Goal: Transaction & Acquisition: Purchase product/service

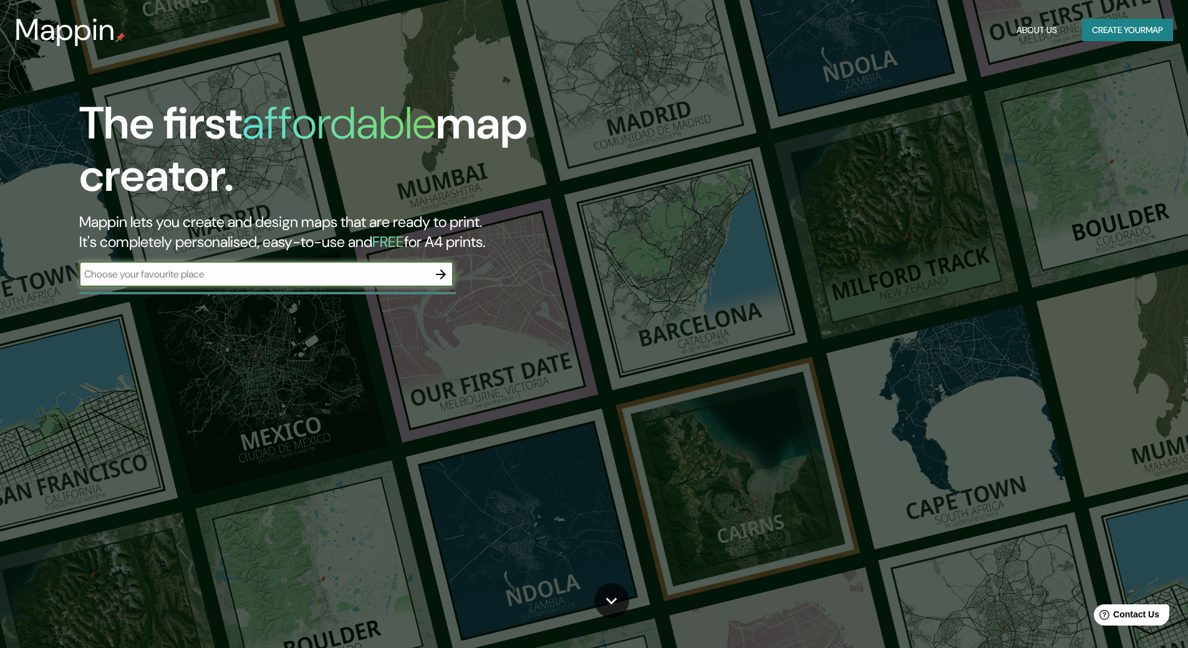
click at [289, 288] on div "​" at bounding box center [266, 275] width 374 height 27
click at [382, 268] on input "text" at bounding box center [253, 274] width 349 height 14
click at [412, 273] on input "text" at bounding box center [253, 274] width 349 height 14
click at [430, 273] on button "button" at bounding box center [441, 274] width 25 height 25
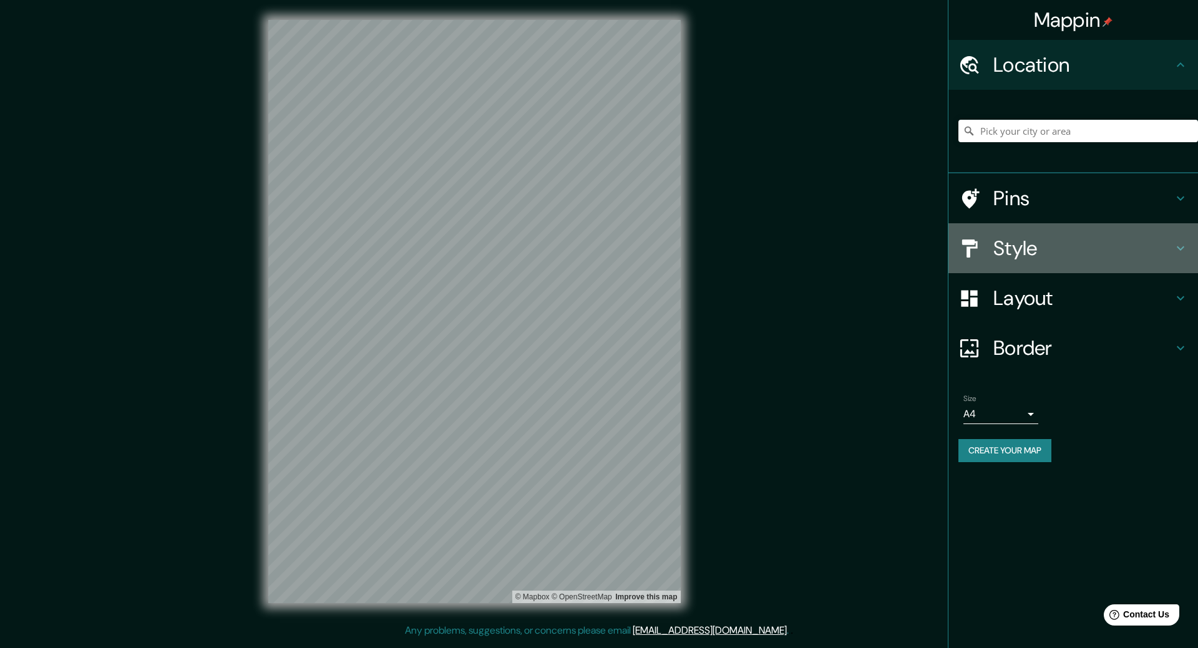
click at [1032, 250] on h4 "Style" at bounding box center [1083, 248] width 180 height 25
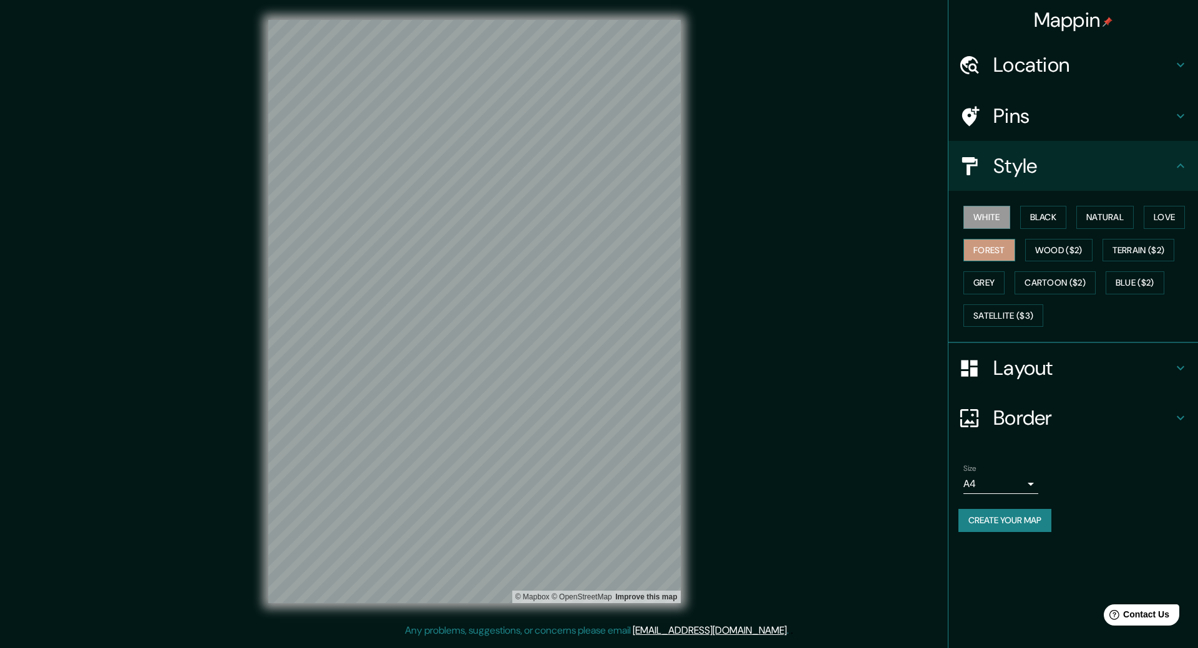
click at [984, 240] on button "Forest" at bounding box center [989, 250] width 52 height 23
click at [997, 276] on button "Grey" at bounding box center [983, 282] width 41 height 23
click at [1002, 321] on button "Satellite ($3)" at bounding box center [1003, 315] width 80 height 23
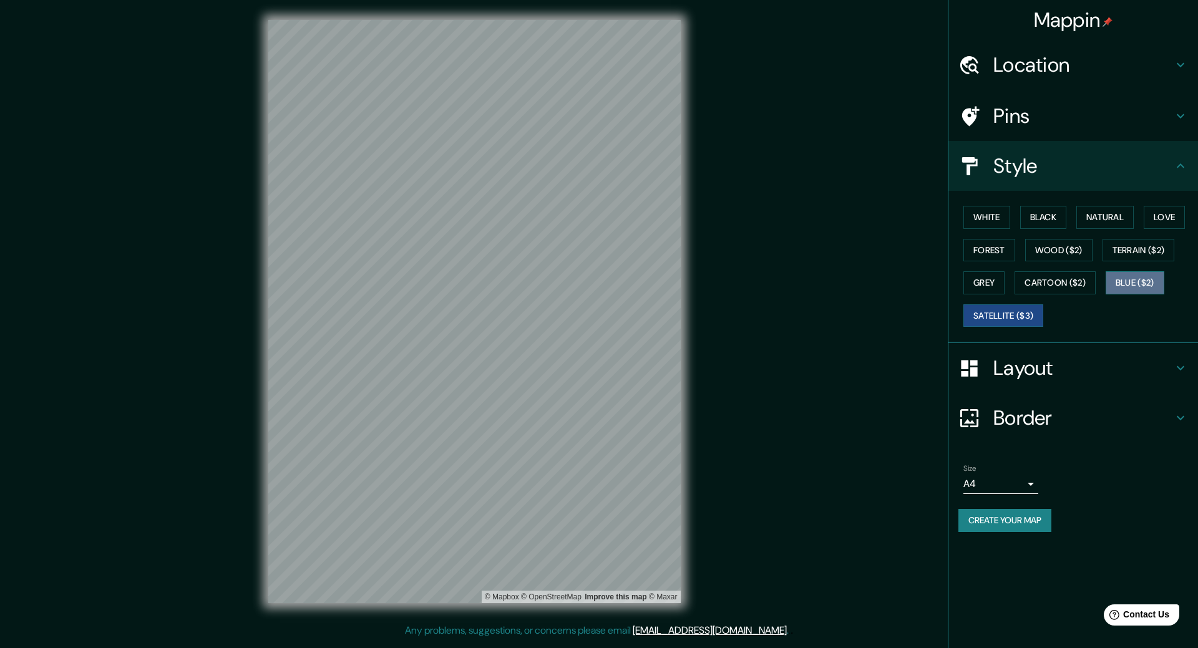
click at [1131, 288] on button "Blue ($2)" at bounding box center [1134, 282] width 59 height 23
click at [1073, 279] on button "Cartoon ($2)" at bounding box center [1054, 282] width 81 height 23
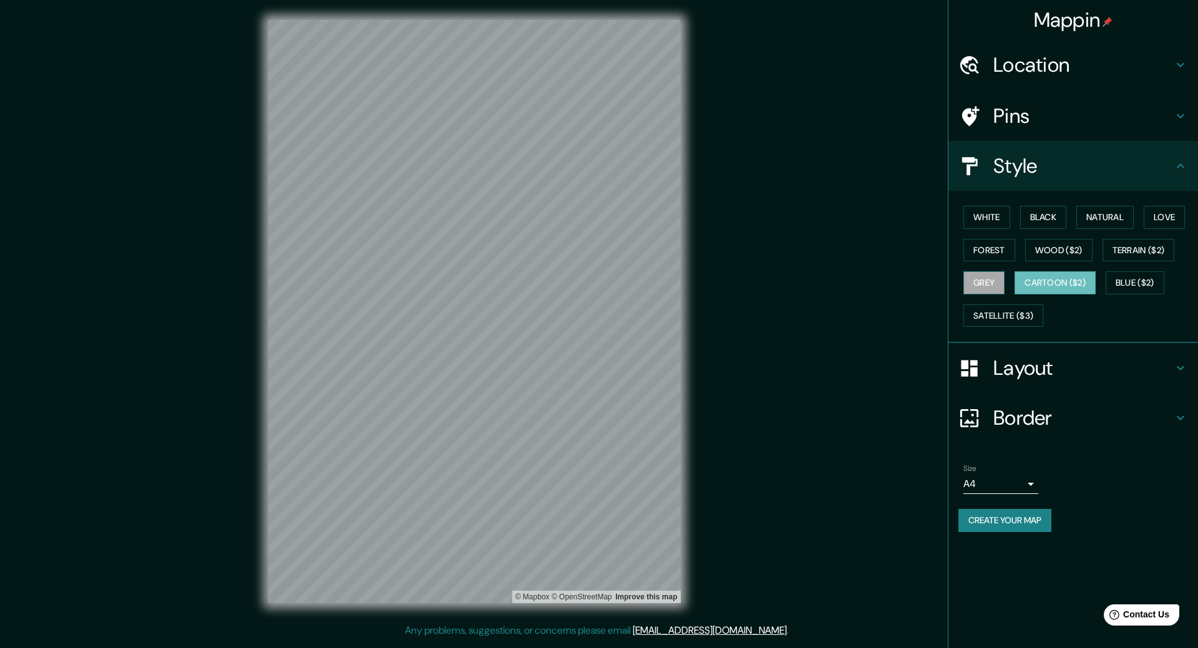
click at [997, 284] on button "Grey" at bounding box center [983, 282] width 41 height 23
click at [1002, 257] on button "Forest" at bounding box center [989, 250] width 52 height 23
click at [1113, 208] on button "Natural" at bounding box center [1104, 217] width 57 height 23
click at [1167, 220] on button "Love" at bounding box center [1163, 217] width 41 height 23
click at [1047, 220] on button "Black" at bounding box center [1043, 217] width 47 height 23
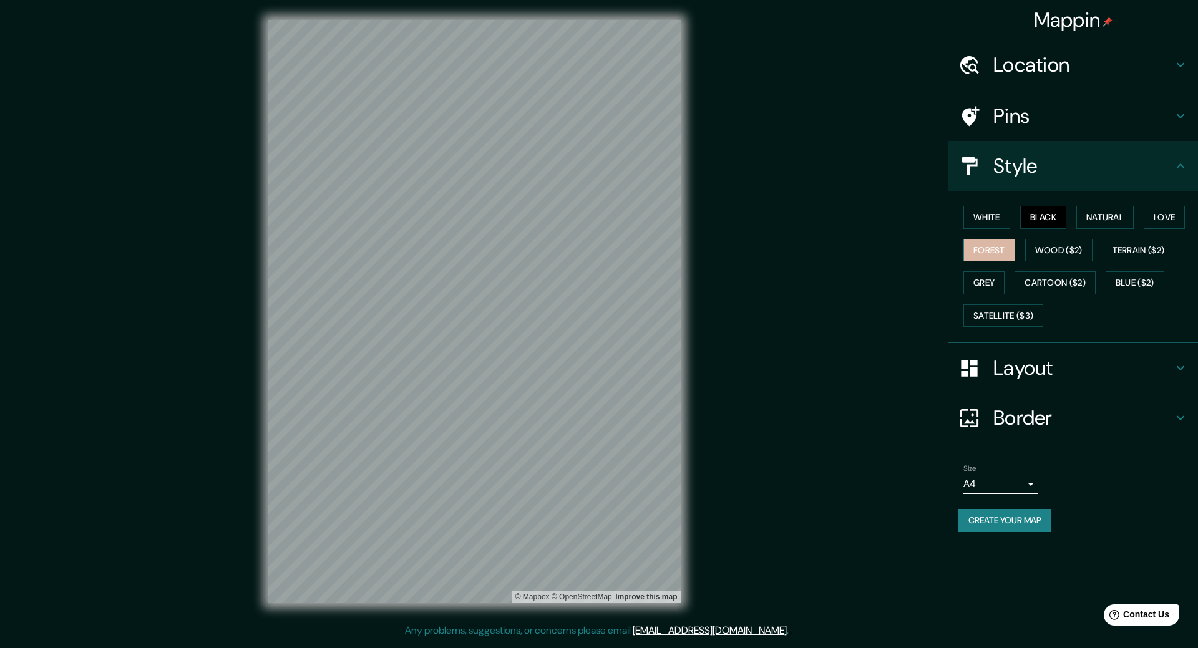
click at [1004, 243] on button "Forest" at bounding box center [989, 250] width 52 height 23
click at [999, 203] on div "White Black Natural Love Forest Wood ($2) Terrain ($2) Grey Cartoon ($2) Blue (…" at bounding box center [1078, 266] width 240 height 131
click at [994, 288] on button "Grey" at bounding box center [983, 282] width 41 height 23
click at [982, 249] on button "Forest" at bounding box center [989, 250] width 52 height 23
click at [981, 275] on button "Grey" at bounding box center [983, 282] width 41 height 23
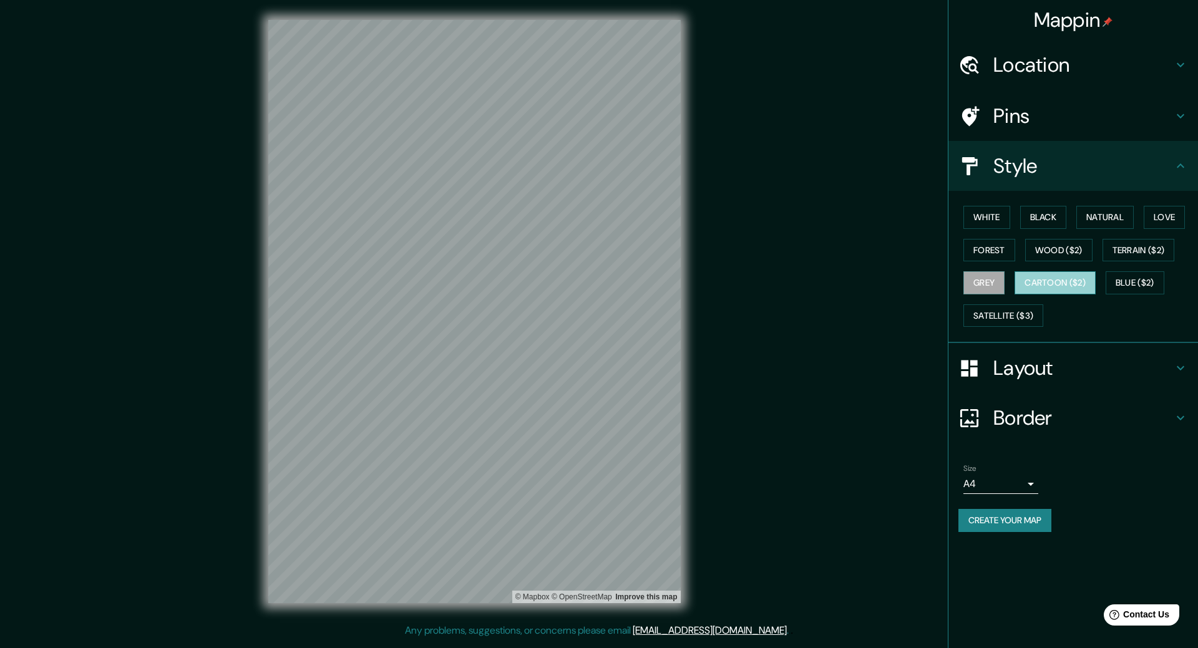
click at [1027, 276] on button "Cartoon ($2)" at bounding box center [1054, 282] width 81 height 23
click at [1139, 293] on button "Blue ($2)" at bounding box center [1134, 282] width 59 height 23
click at [971, 275] on button "Grey" at bounding box center [983, 282] width 41 height 23
click at [984, 257] on button "Forest" at bounding box center [989, 250] width 52 height 23
click at [1010, 416] on h4 "Border" at bounding box center [1083, 417] width 180 height 25
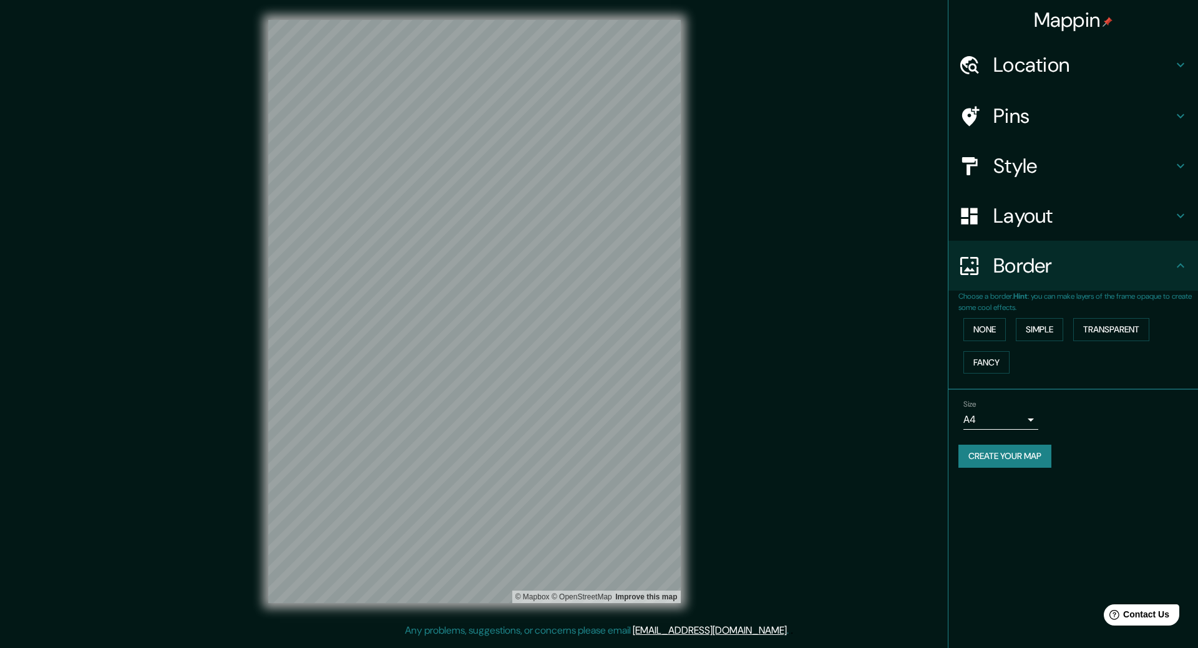
click at [1029, 222] on h4 "Layout" at bounding box center [1083, 215] width 180 height 25
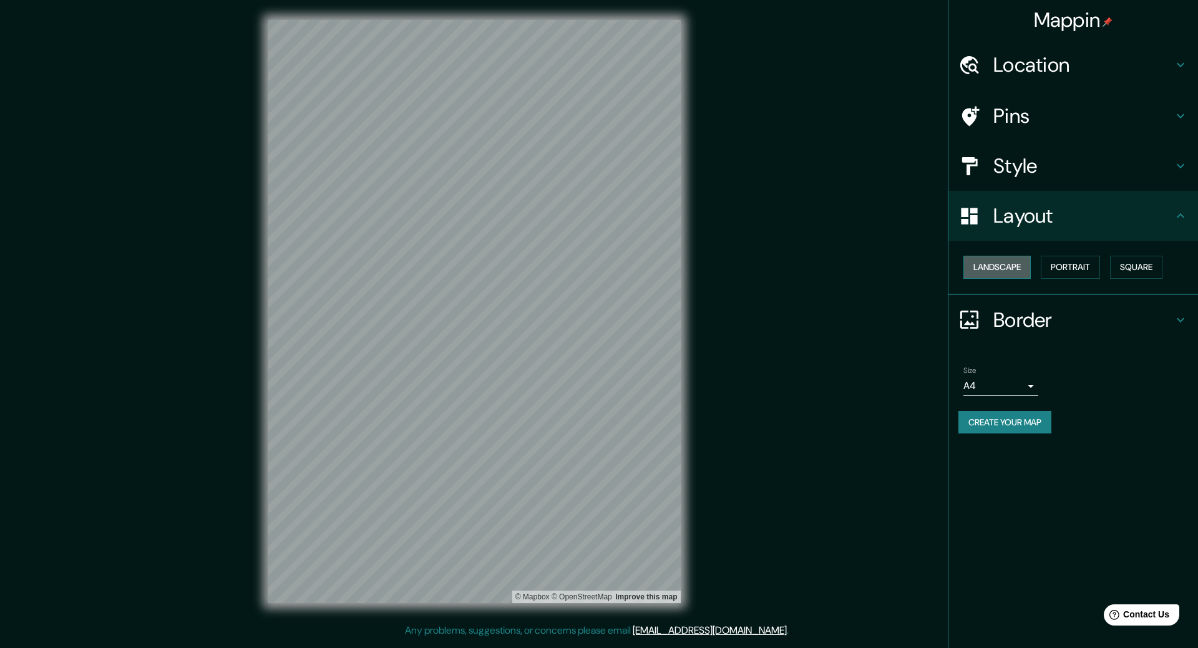
click at [1019, 273] on button "Landscape" at bounding box center [996, 267] width 67 height 23
